Goal: Navigation & Orientation: Find specific page/section

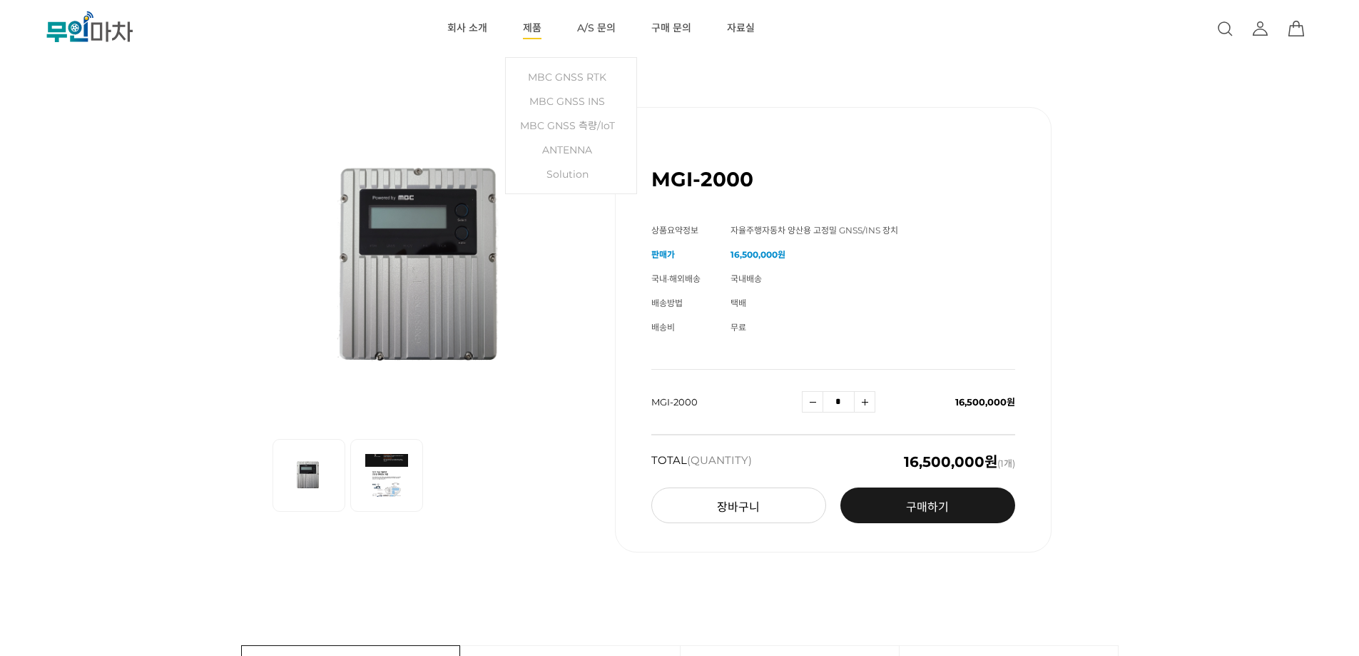
click at [531, 26] on link "제품" at bounding box center [532, 28] width 19 height 57
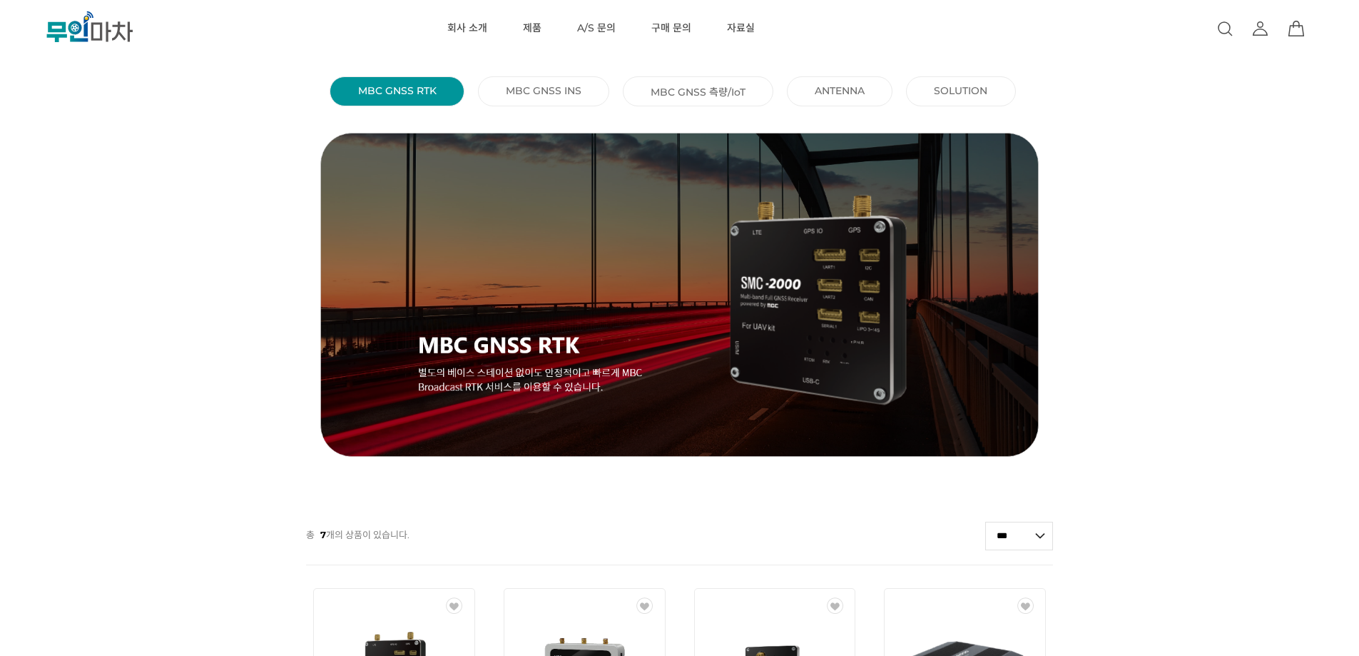
click at [561, 91] on link "MBC GNSS INS ()" at bounding box center [544, 90] width 76 height 13
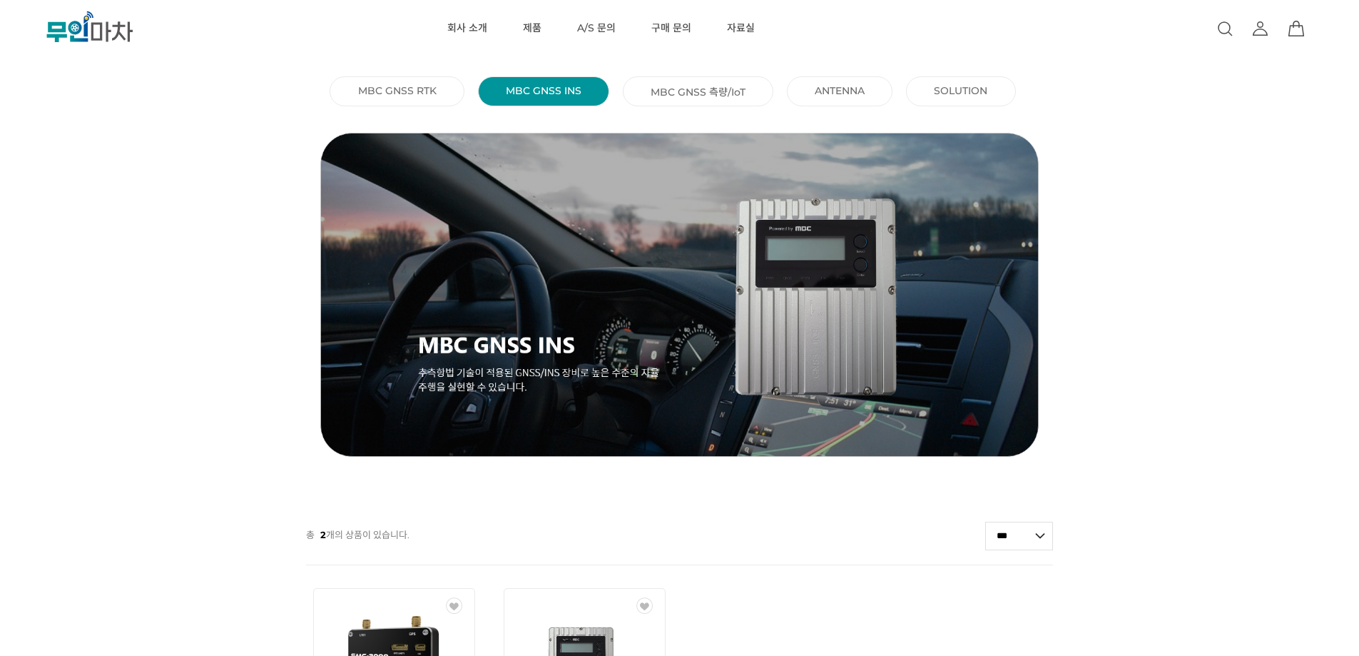
click at [696, 93] on link "MBC GNSS 측량/IoT ()" at bounding box center [698, 91] width 95 height 14
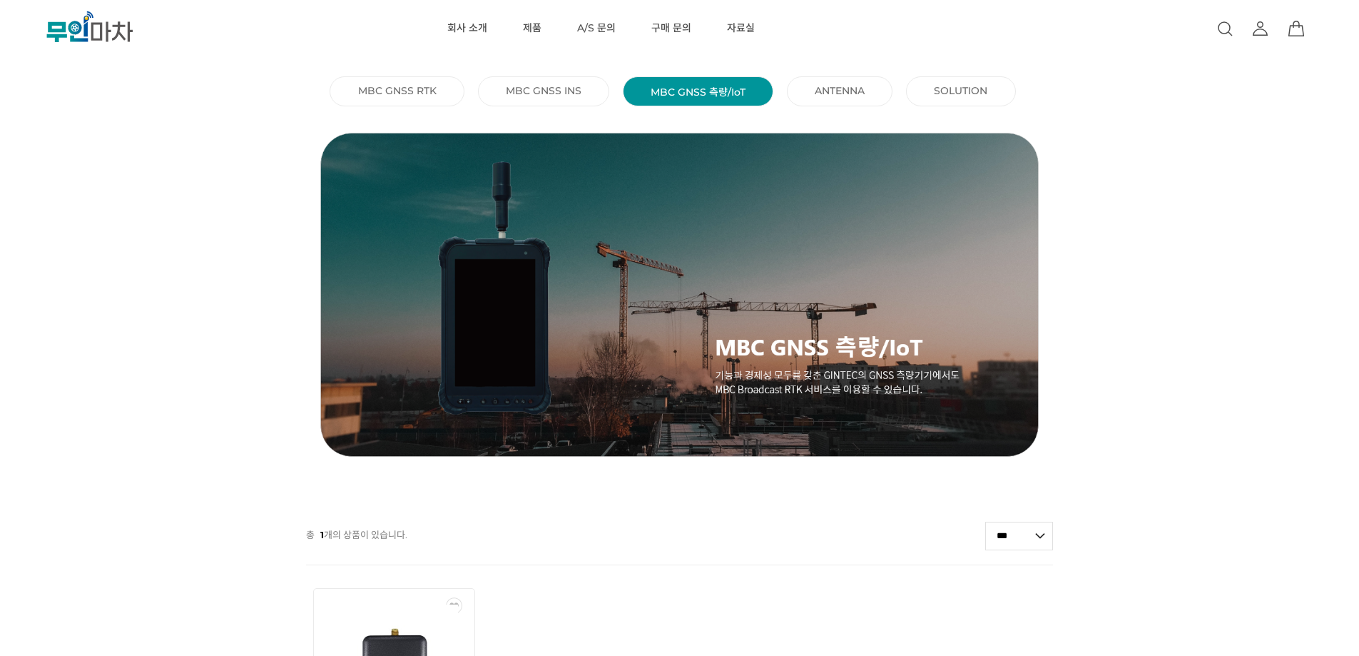
click at [830, 104] on li "ANTENNA ()" at bounding box center [840, 91] width 106 height 30
click at [830, 94] on link "ANTENNA ()" at bounding box center [840, 90] width 50 height 13
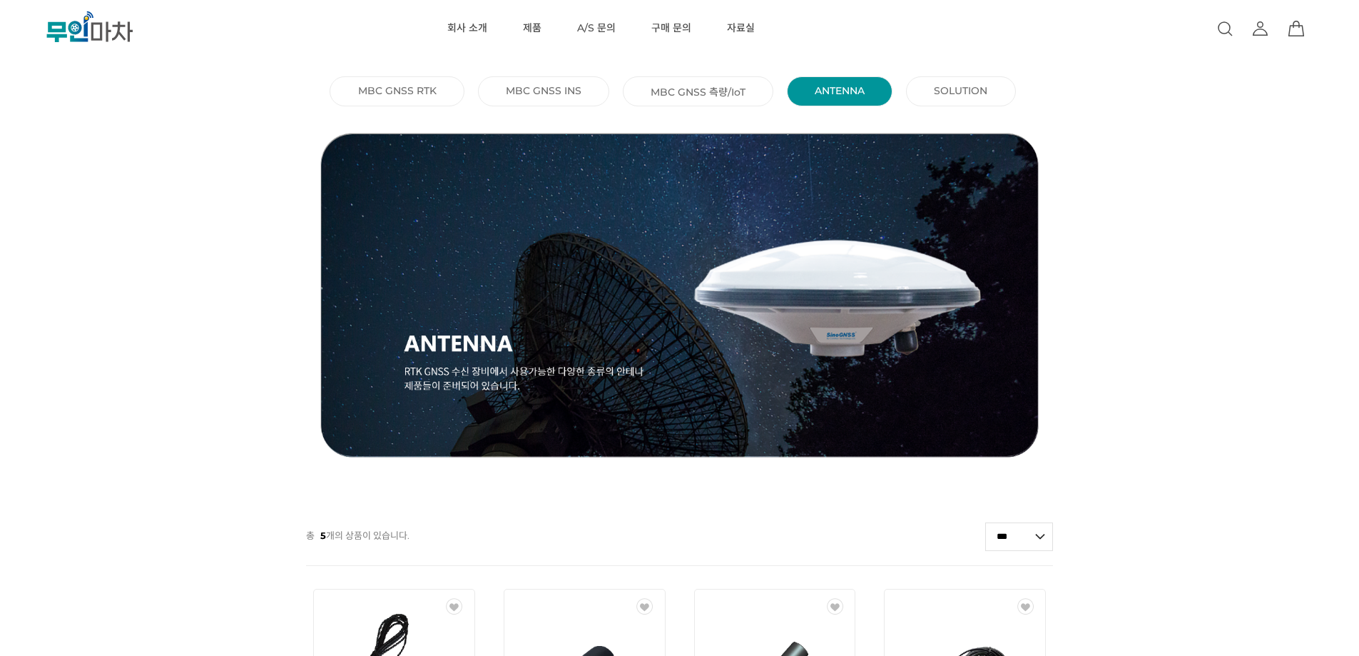
click at [955, 88] on link "SOLUTION ()" at bounding box center [961, 90] width 54 height 13
